Goal: Find contact information: Find contact information

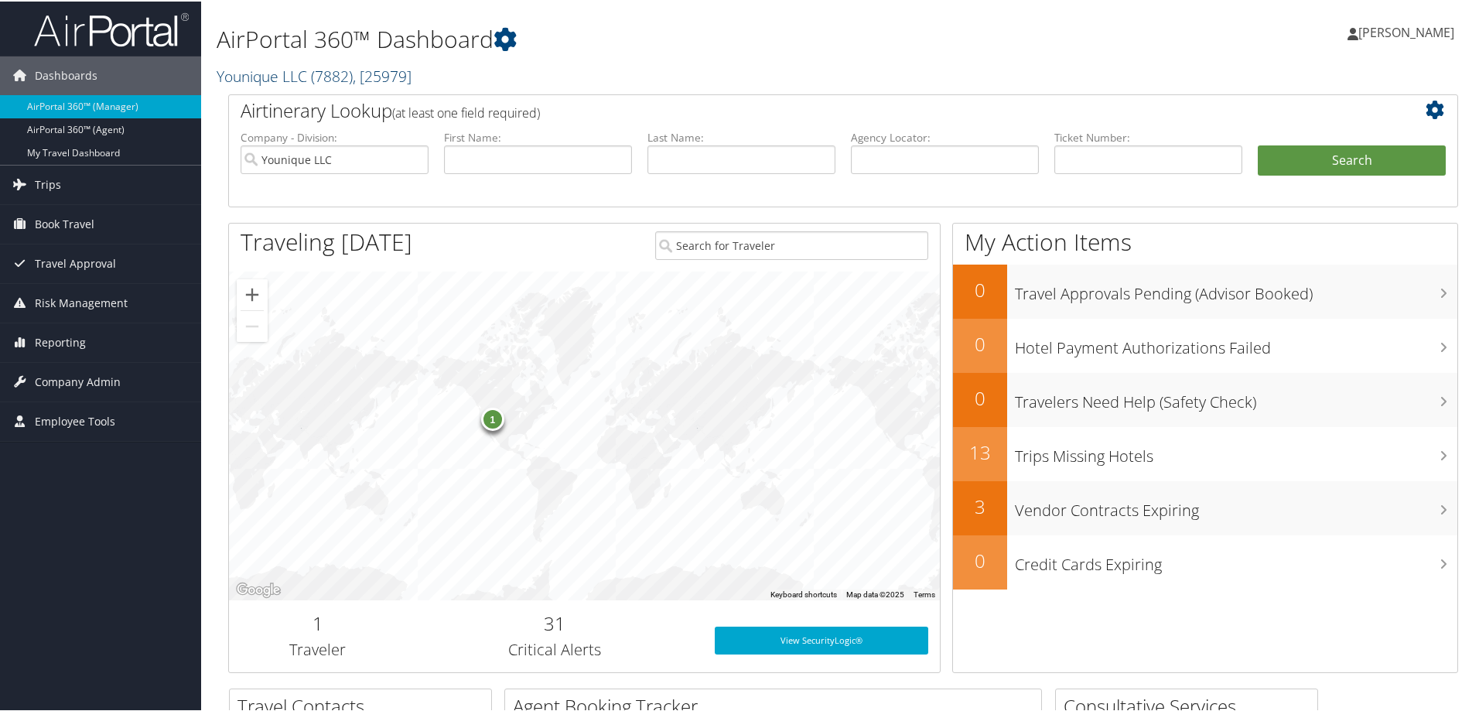
click at [287, 74] on link "Younique LLC ( 7882 ) , [ 25979 ]" at bounding box center [314, 74] width 195 height 21
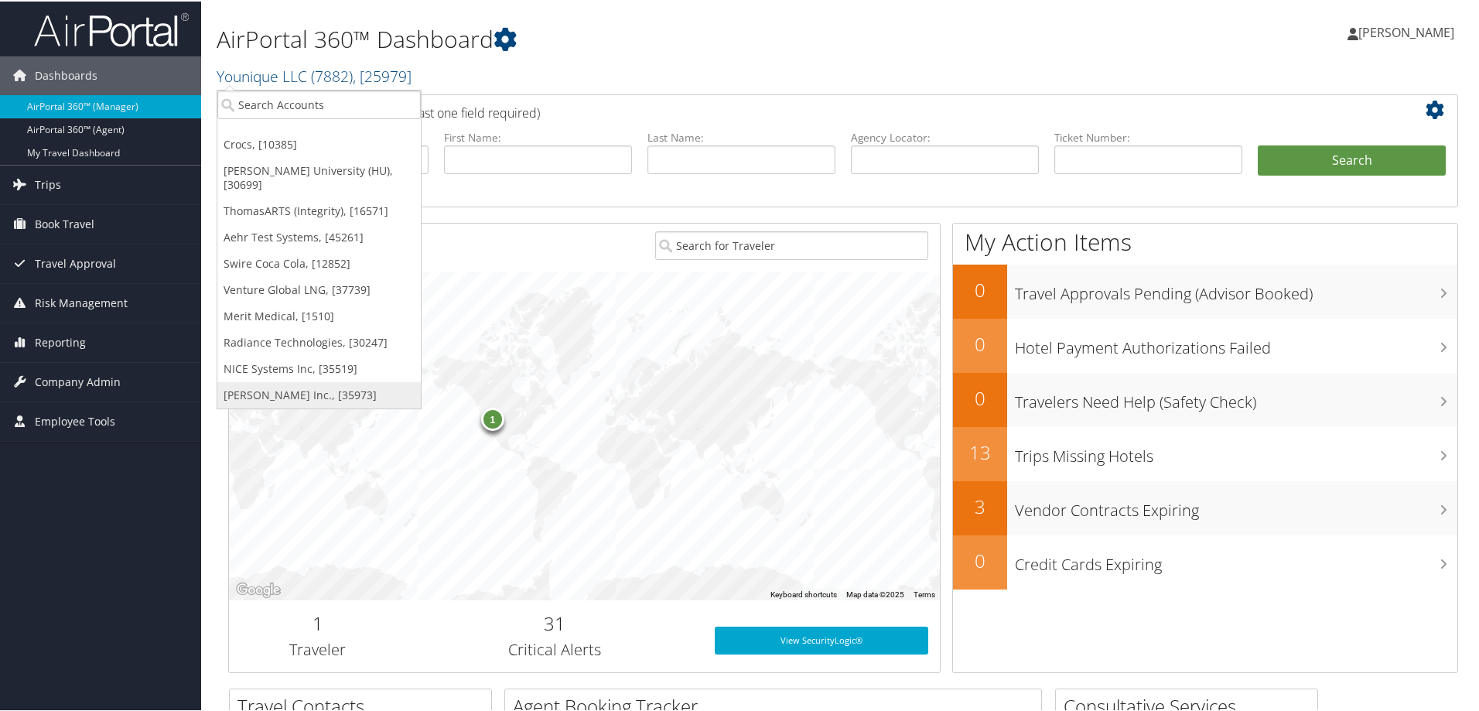
click at [268, 381] on link "[PERSON_NAME] Inc., [35973]" at bounding box center [318, 394] width 203 height 26
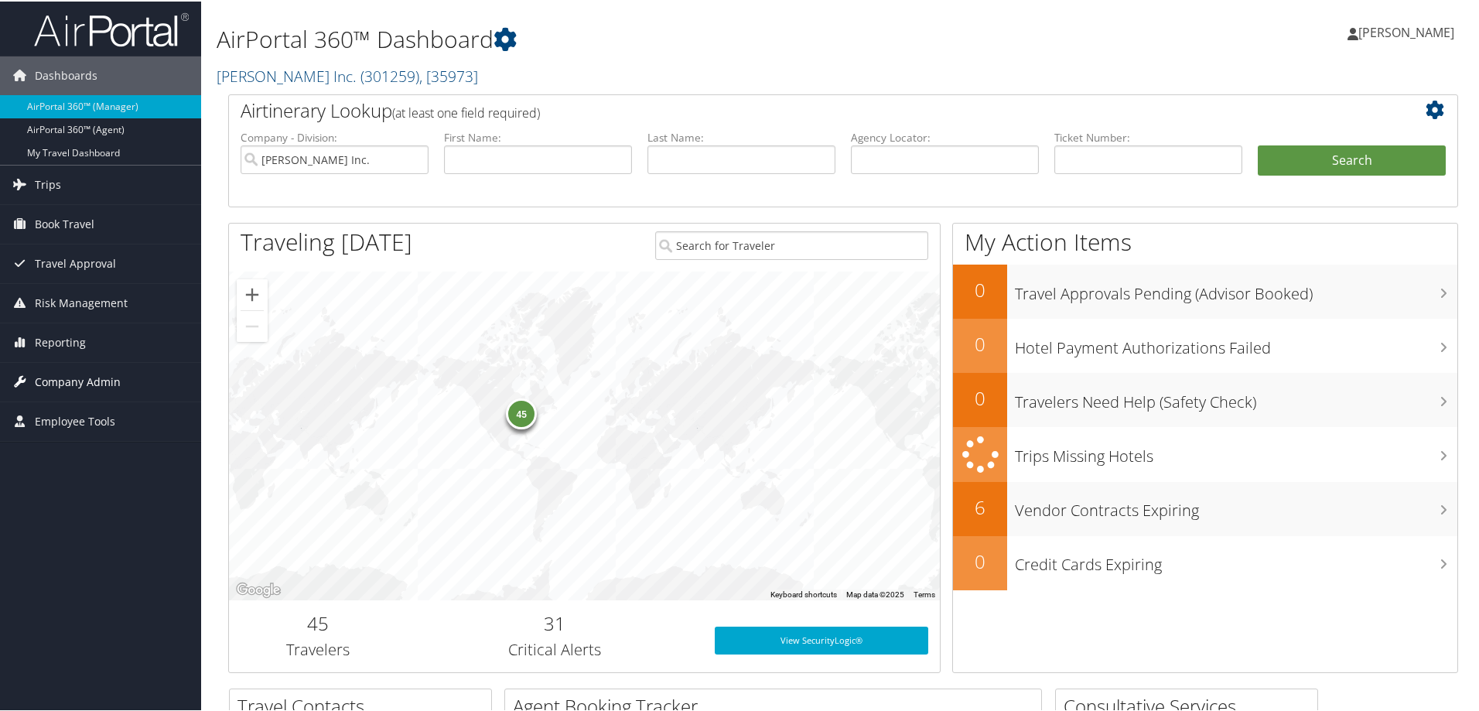
click at [108, 384] on span "Company Admin" at bounding box center [78, 380] width 86 height 39
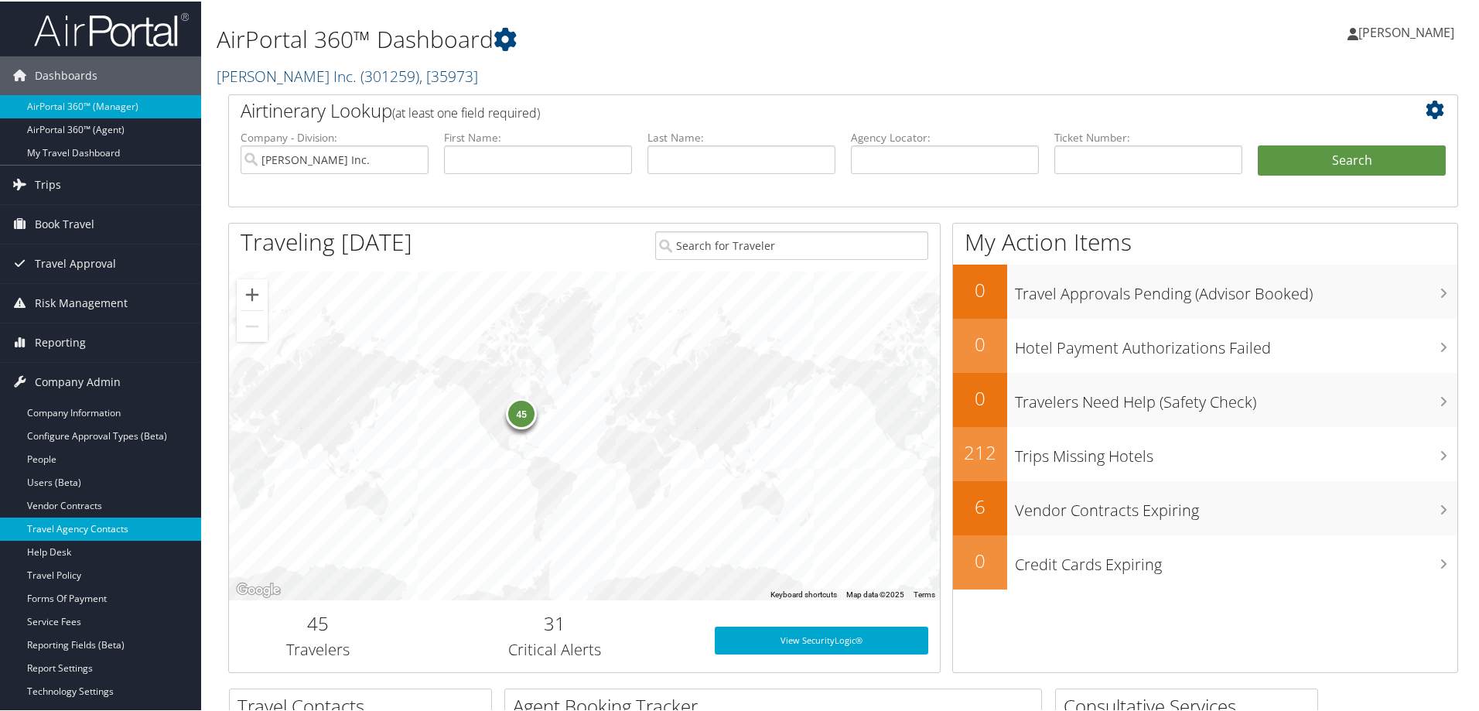
click at [77, 525] on link "Travel Agency Contacts" at bounding box center [100, 527] width 201 height 23
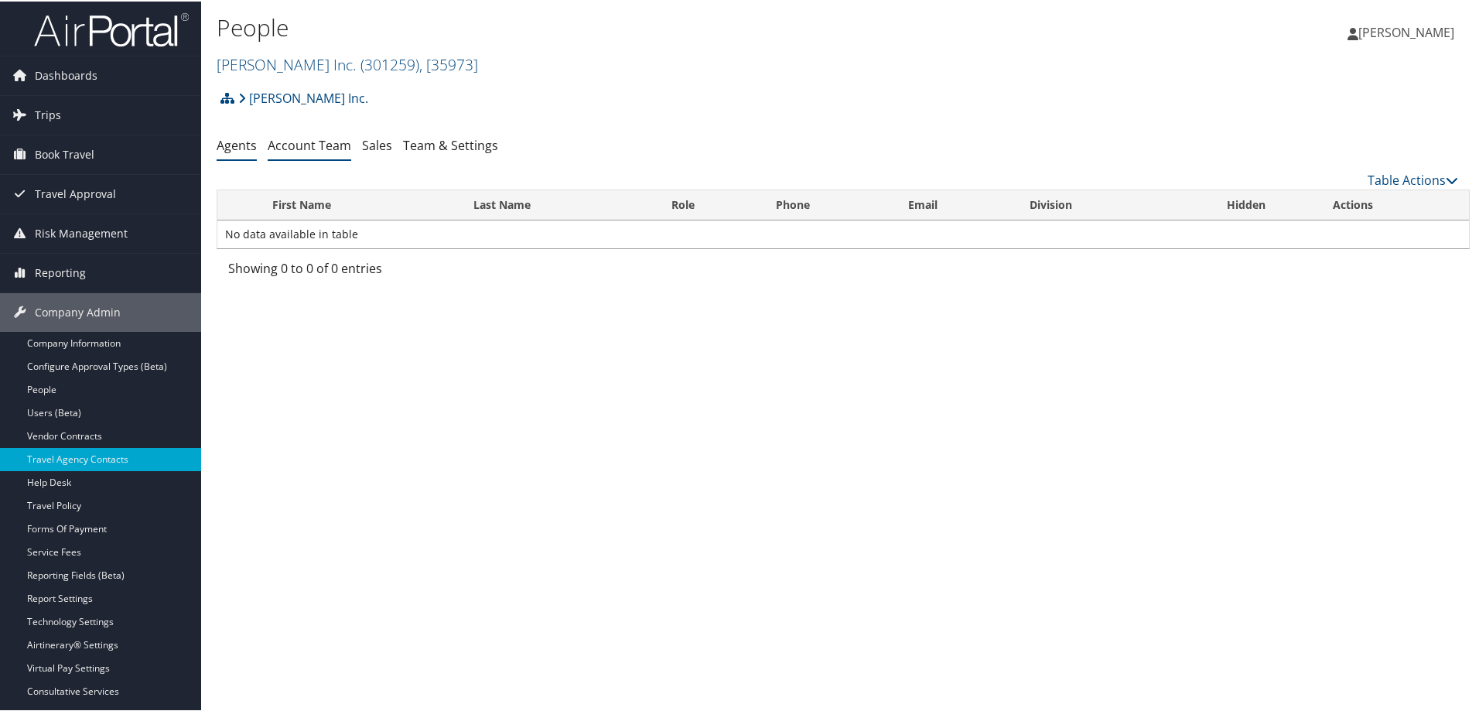
click at [316, 146] on link "Account Team" at bounding box center [310, 143] width 84 height 17
